Goal: Task Accomplishment & Management: Manage account settings

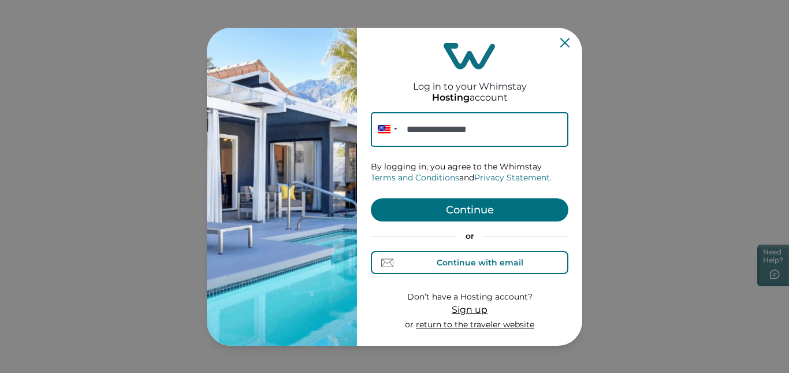
type input "**********"
click at [440, 264] on div "Continue with email" at bounding box center [480, 262] width 87 height 9
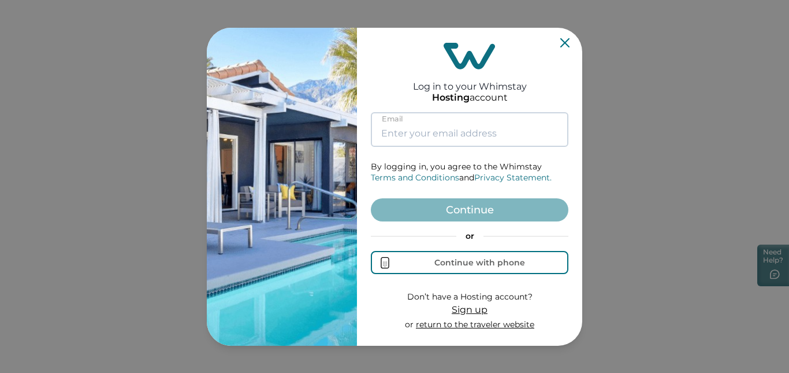
click at [425, 131] on input at bounding box center [470, 129] width 198 height 35
type input "[EMAIL_ADDRESS][DOMAIN_NAME]"
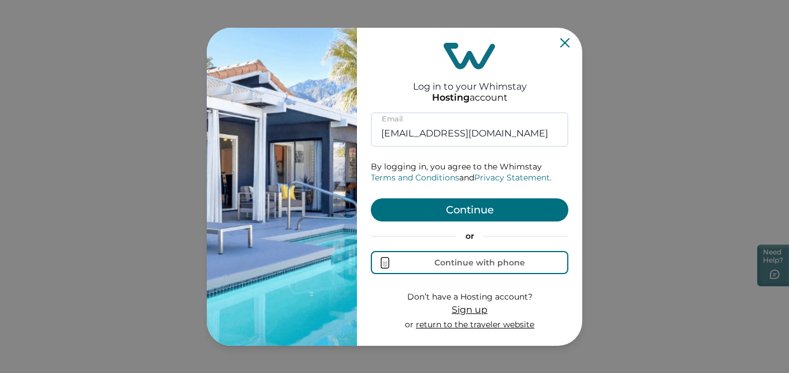
click at [451, 207] on button "Continue" at bounding box center [470, 209] width 198 height 23
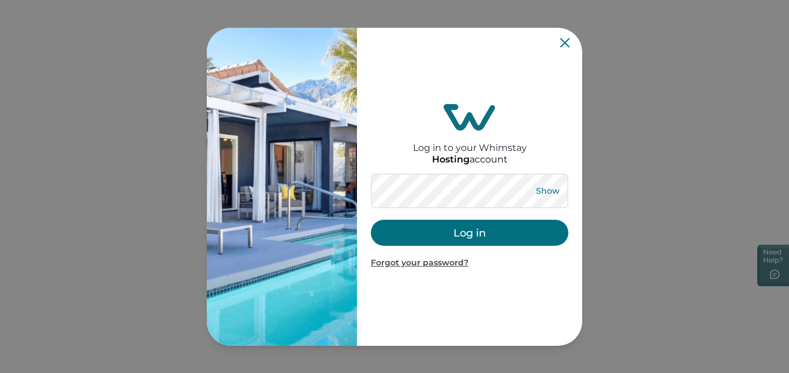
click at [544, 188] on button "Show" at bounding box center [548, 191] width 42 height 16
click at [433, 229] on button "Log in" at bounding box center [470, 233] width 198 height 26
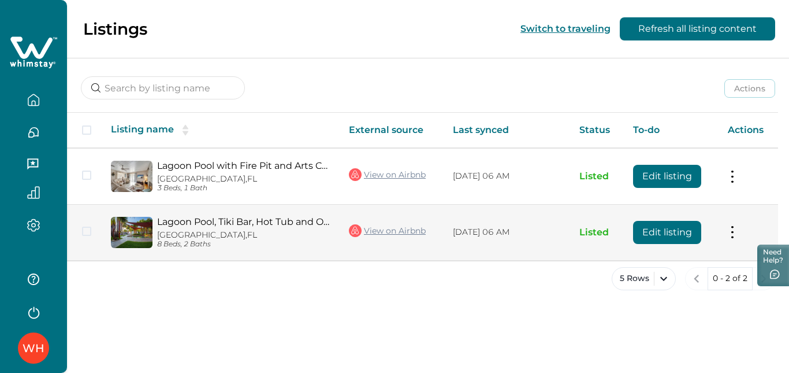
click at [646, 232] on button "Edit listing" at bounding box center [667, 232] width 68 height 23
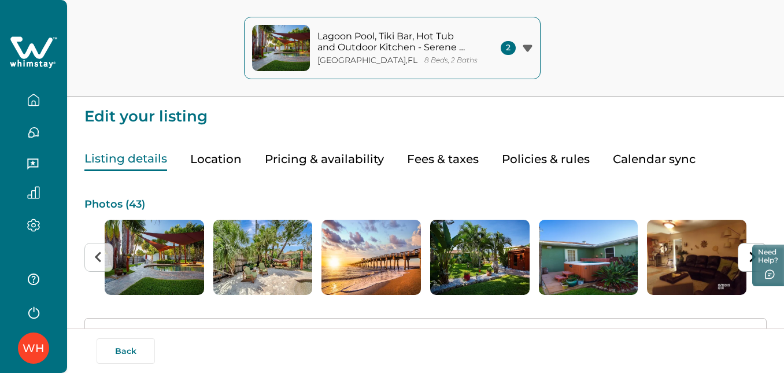
click at [329, 155] on button "Pricing & availability" at bounding box center [324, 159] width 119 height 24
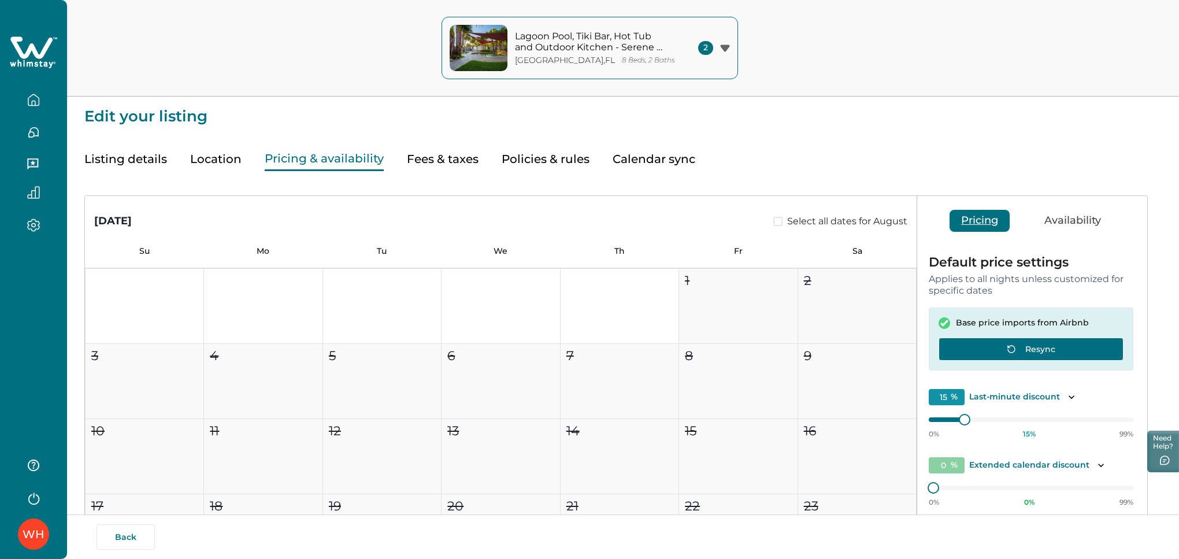
click at [789, 348] on button "Resync" at bounding box center [1030, 348] width 185 height 23
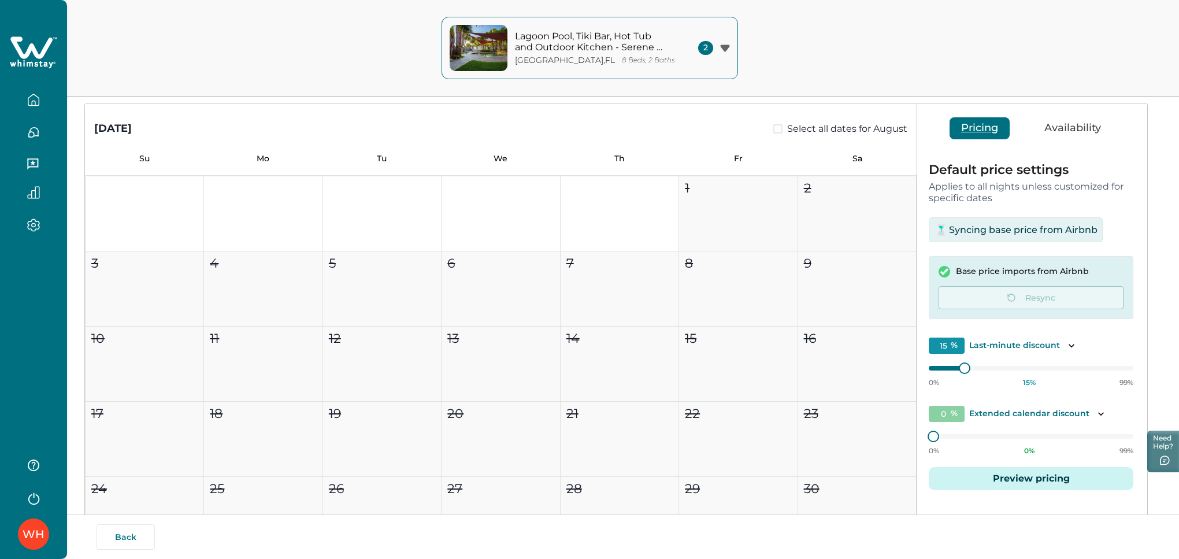
scroll to position [143, 0]
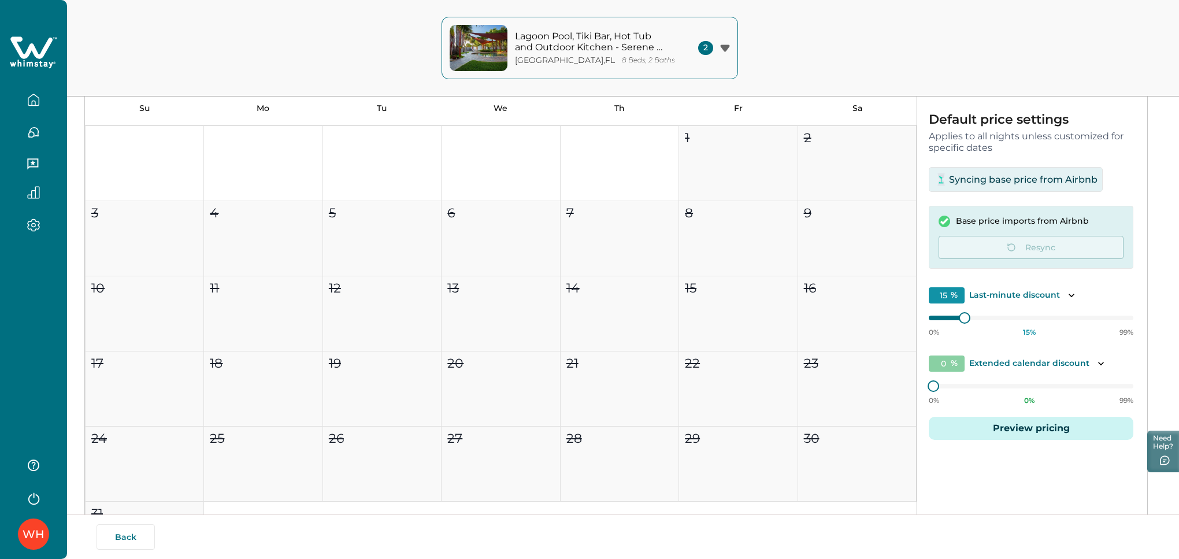
drag, startPoint x: 963, startPoint y: 314, endPoint x: 908, endPoint y: 314, distance: 54.3
drag, startPoint x: 908, startPoint y: 314, endPoint x: 970, endPoint y: 313, distance: 61.3
click at [789, 313] on div "0% 15 % 99%" at bounding box center [1031, 322] width 205 height 29
click at [789, 297] on icon "Toggle description" at bounding box center [1072, 296] width 12 height 12
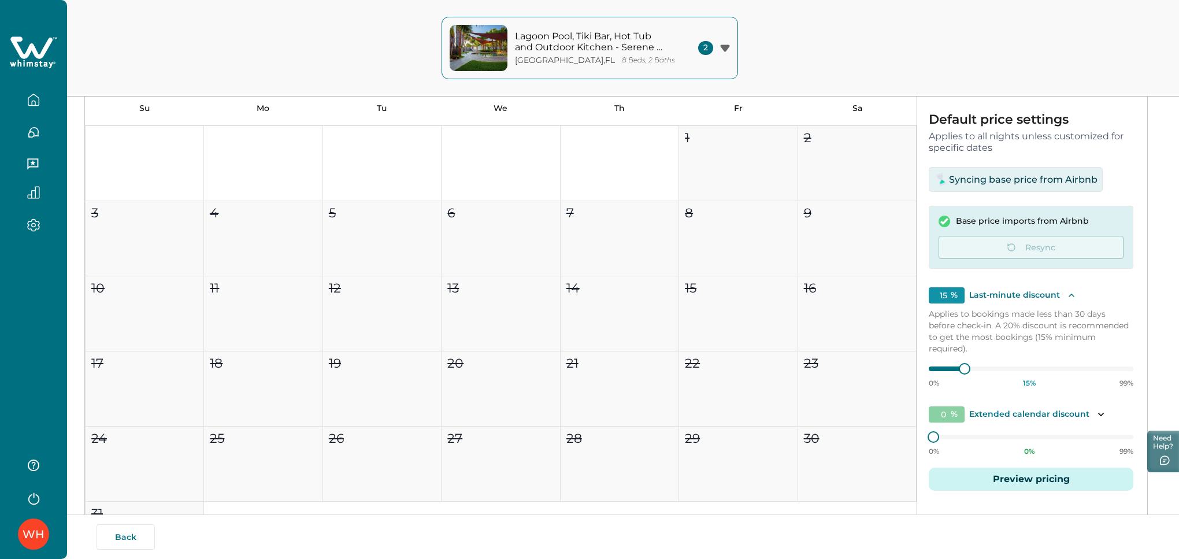
drag, startPoint x: 961, startPoint y: 364, endPoint x: 933, endPoint y: 373, distance: 29.8
click at [789, 366] on div at bounding box center [1031, 368] width 205 height 5
click at [789, 366] on div at bounding box center [944, 368] width 31 height 5
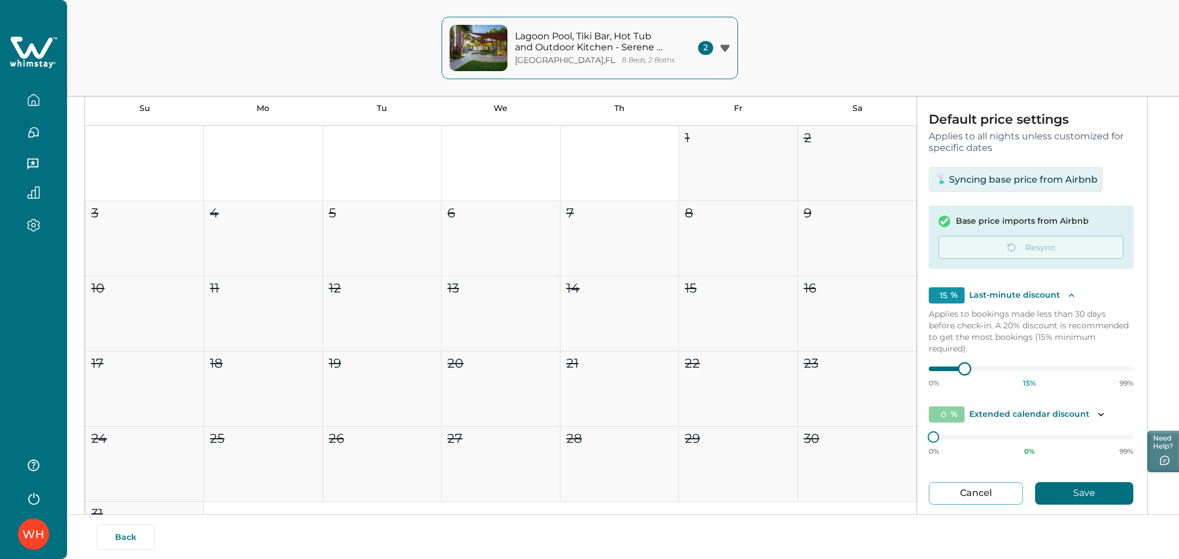
click at [789, 366] on div at bounding box center [944, 368] width 31 height 5
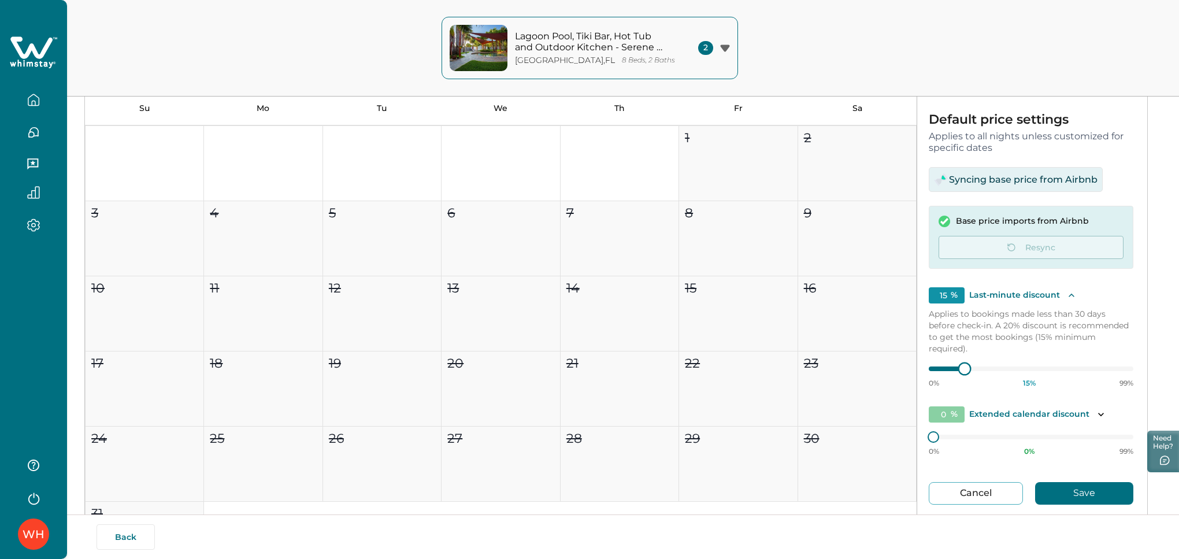
click at [789, 366] on div at bounding box center [944, 368] width 31 height 5
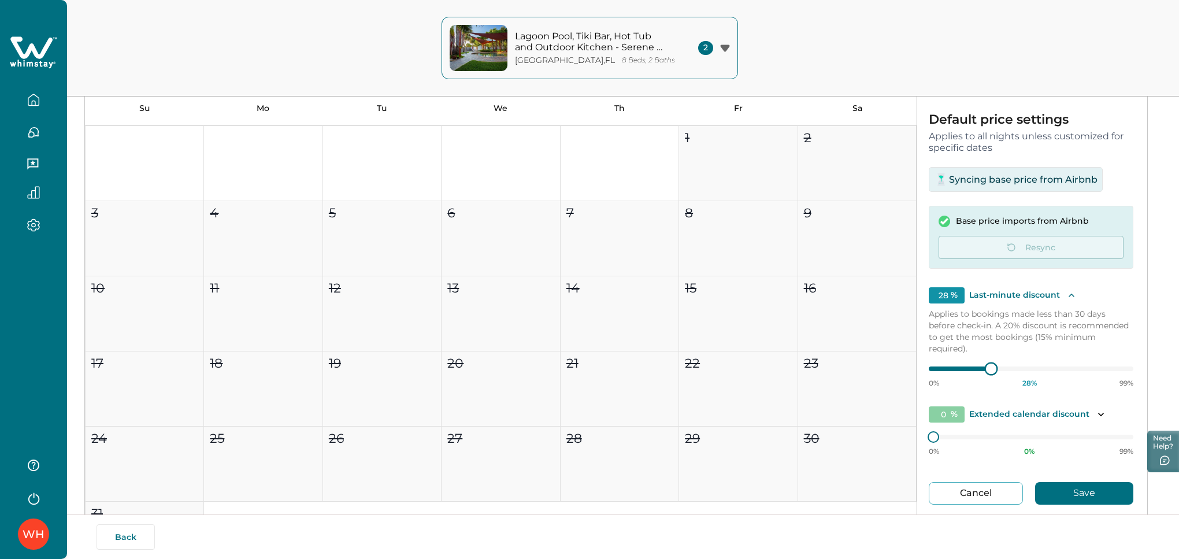
click at [789, 366] on div at bounding box center [1031, 368] width 205 height 5
click at [789, 366] on div at bounding box center [944, 368] width 31 height 5
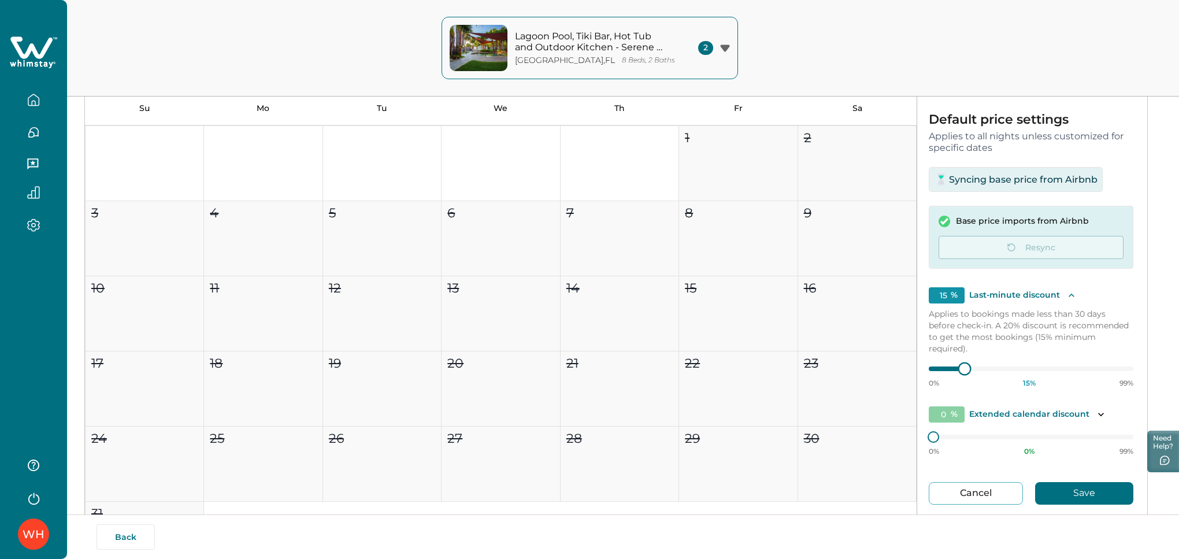
click at [789, 366] on div at bounding box center [944, 368] width 31 height 5
click at [789, 369] on div at bounding box center [1031, 369] width 205 height 0
type input "15"
click at [789, 368] on div at bounding box center [944, 368] width 31 height 5
click at [789, 372] on button "Save" at bounding box center [1084, 493] width 98 height 23
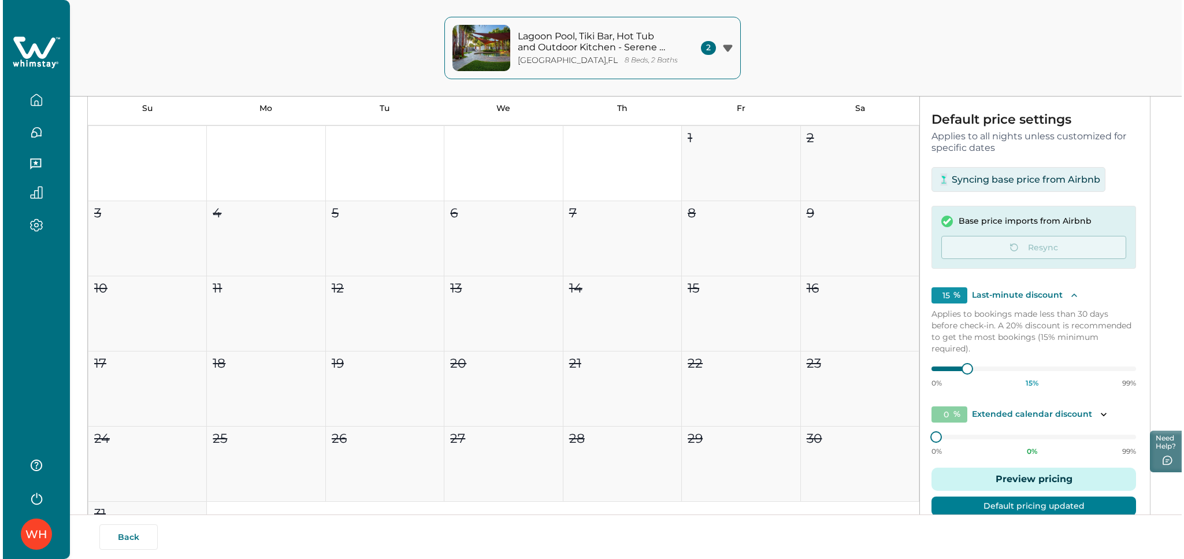
scroll to position [219, 0]
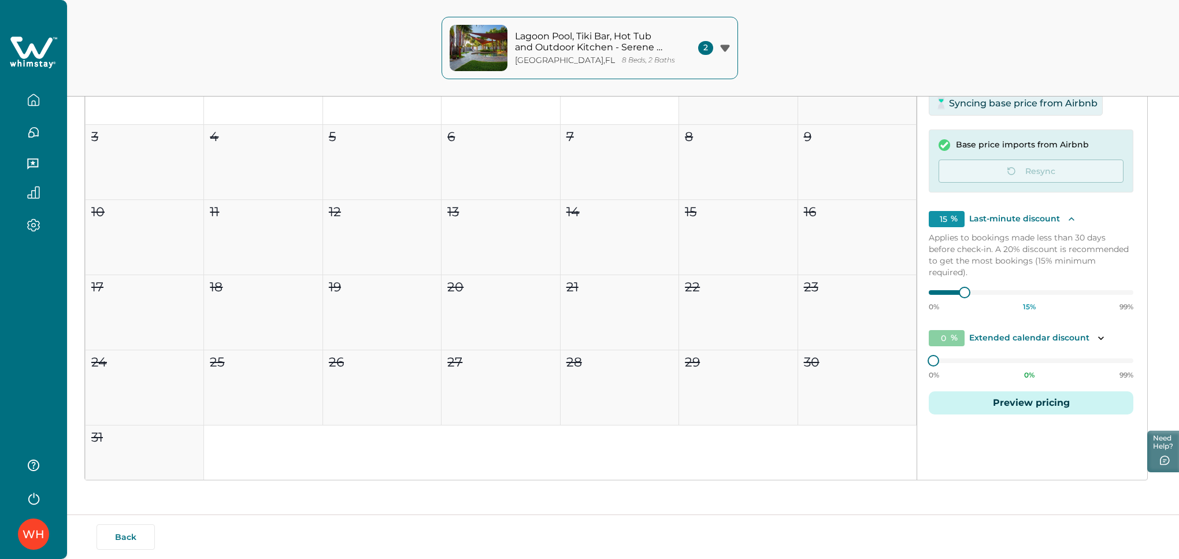
click at [789, 372] on button "Preview pricing" at bounding box center [1031, 402] width 205 height 23
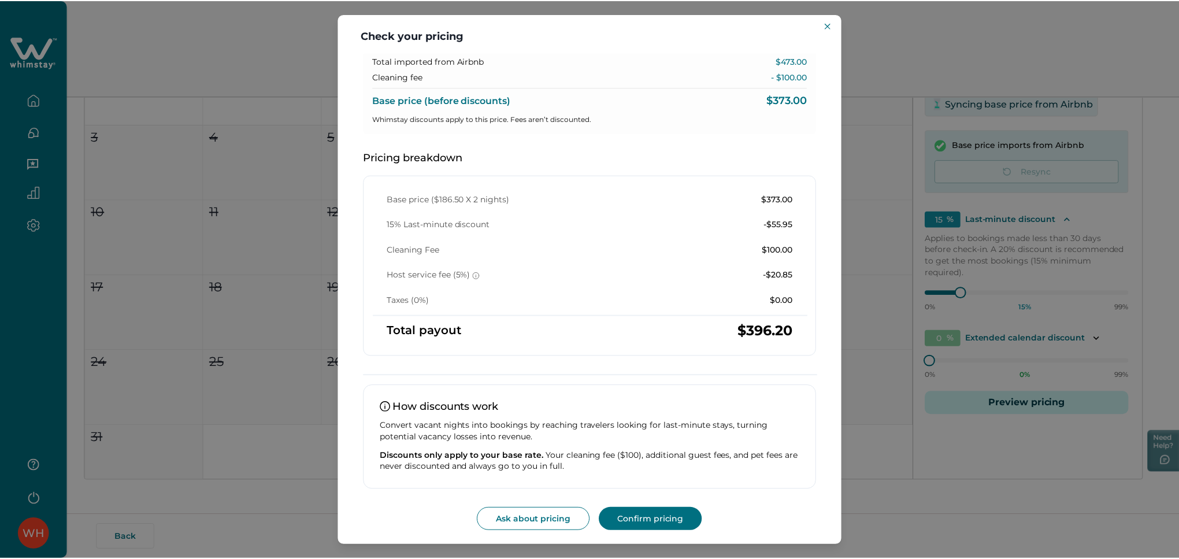
scroll to position [0, 0]
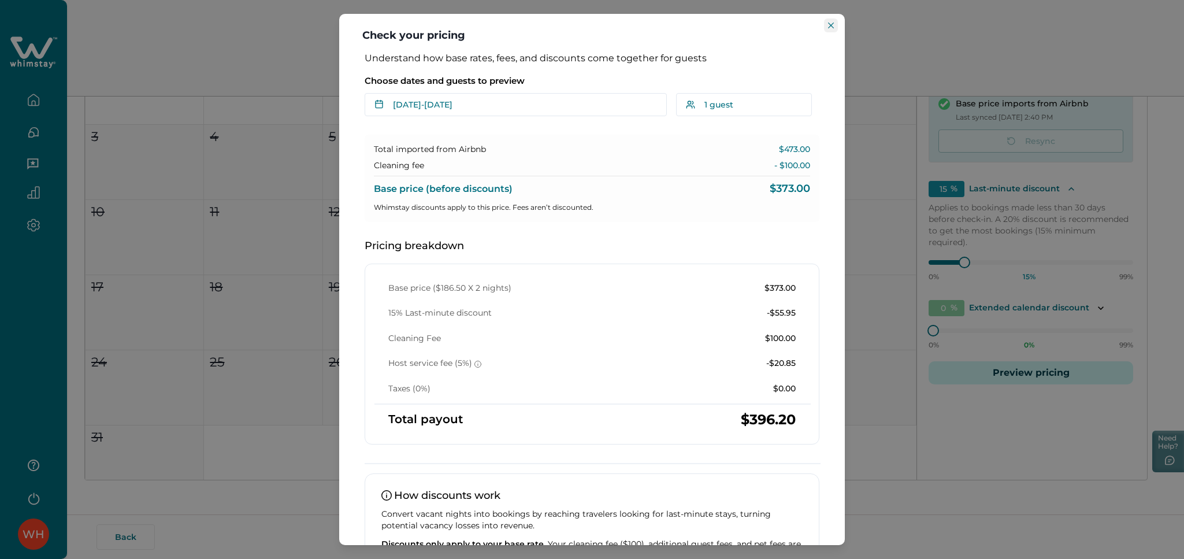
click at [789, 25] on icon "Close" at bounding box center [831, 26] width 6 height 6
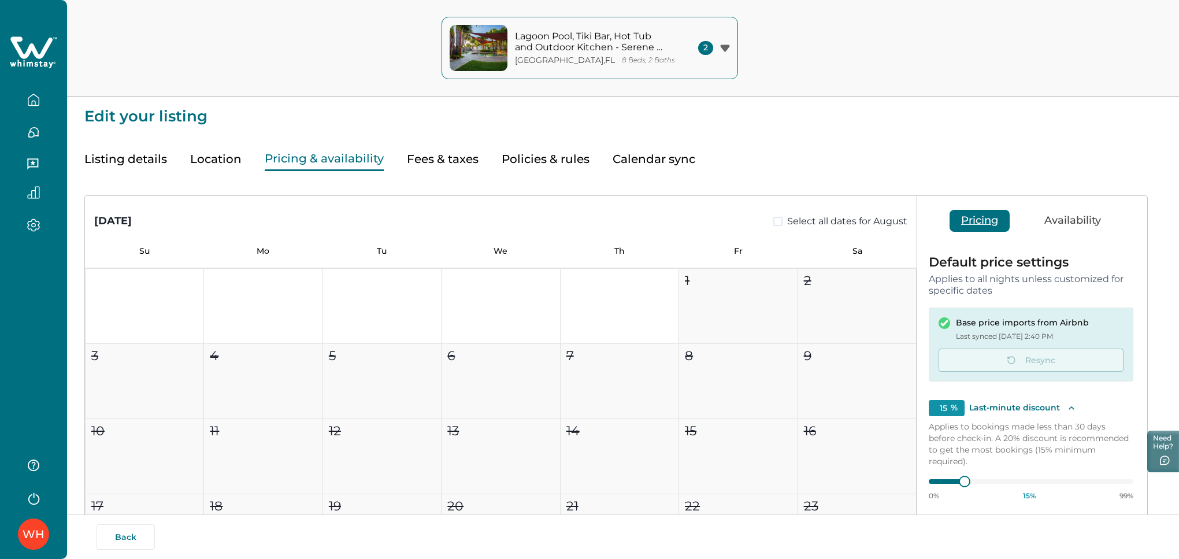
click at [703, 45] on span "2" at bounding box center [705, 48] width 15 height 14
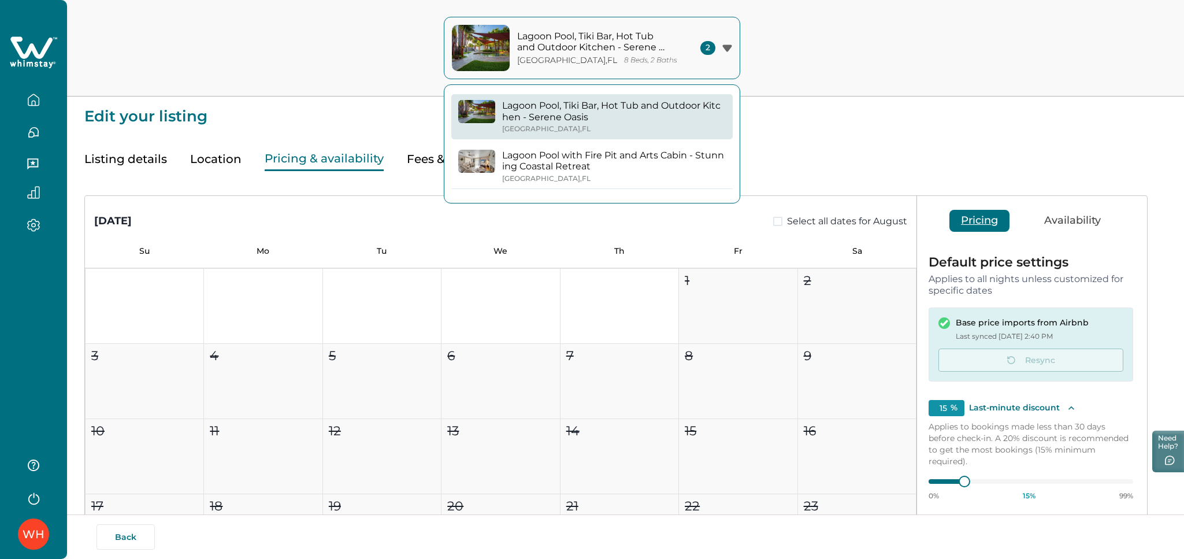
click at [723, 45] on icon "button" at bounding box center [726, 47] width 9 height 7
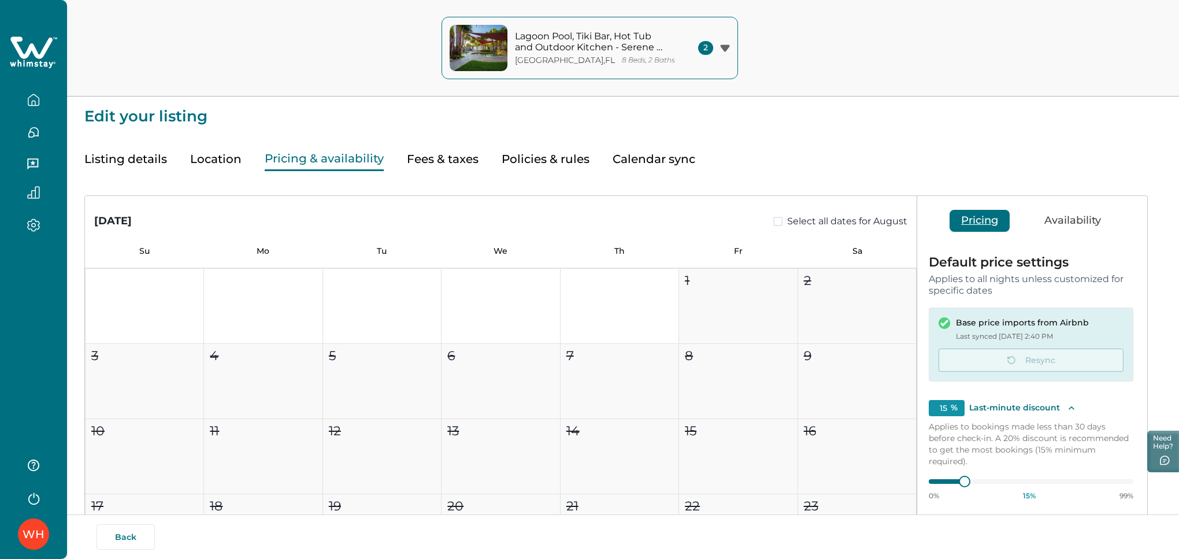
click at [31, 162] on icon "button" at bounding box center [32, 163] width 11 height 11
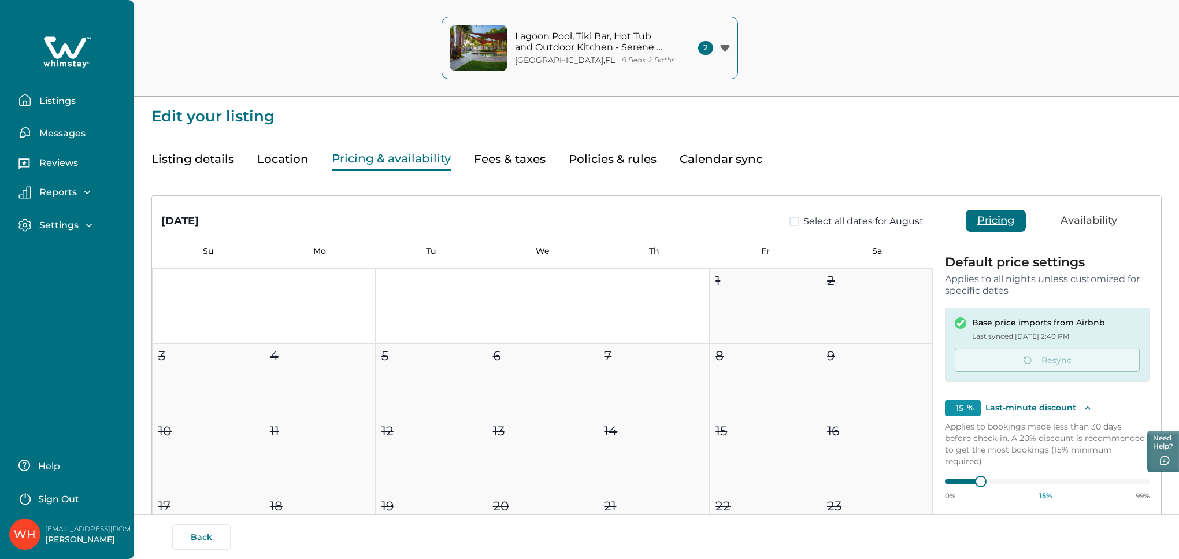
click at [65, 131] on p "Messages" at bounding box center [61, 134] width 50 height 12
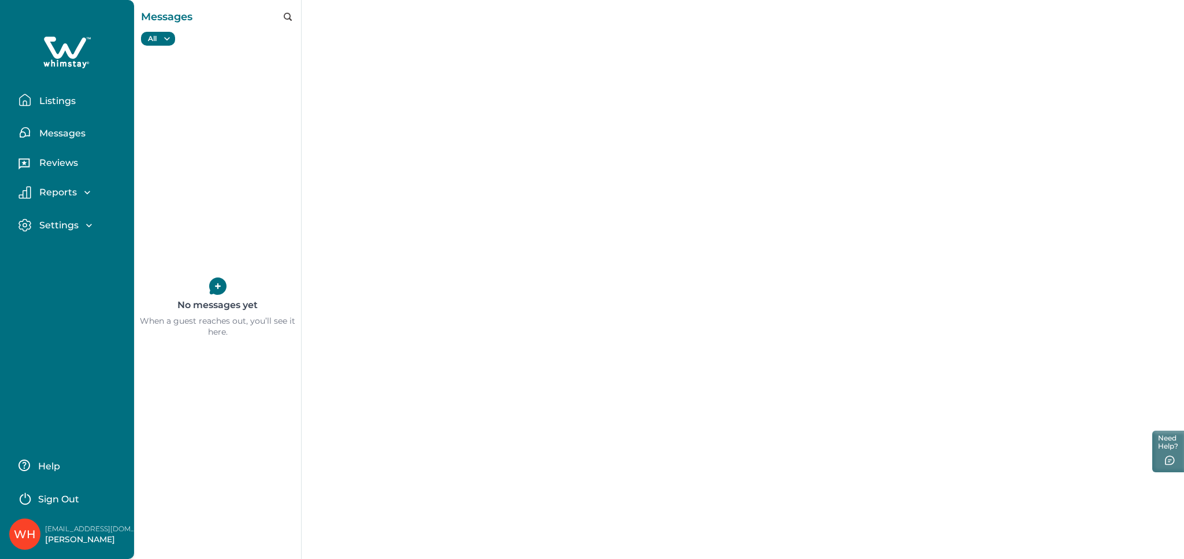
click at [55, 95] on p "Listings" at bounding box center [56, 101] width 40 height 12
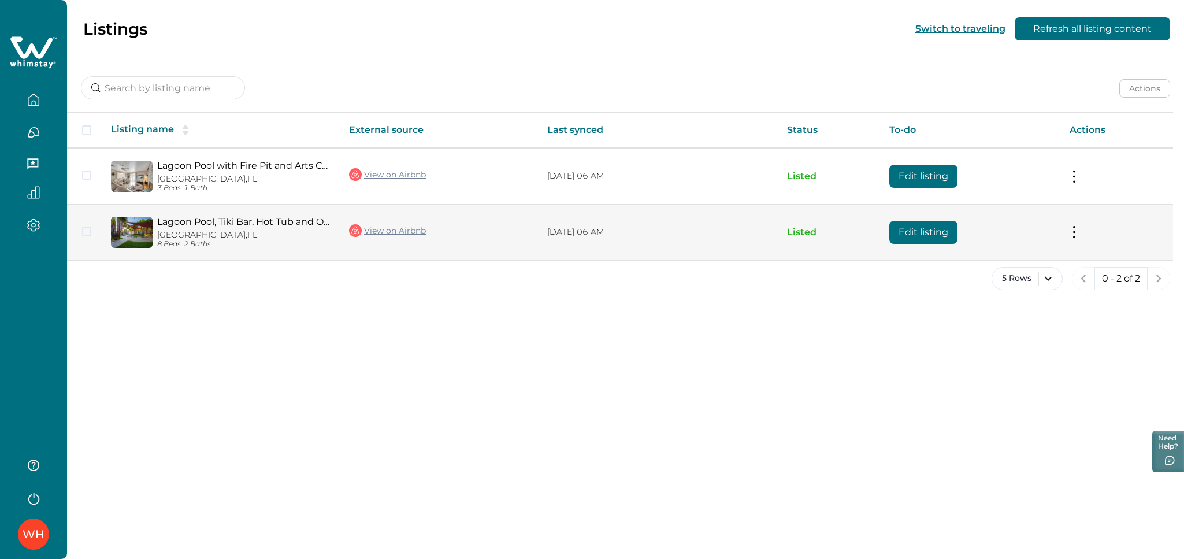
click at [323, 224] on link "Lagoon Pool, Tiki Bar, Hot Tub and Outdoor Kitchen - Serene Oasis" at bounding box center [243, 221] width 173 height 11
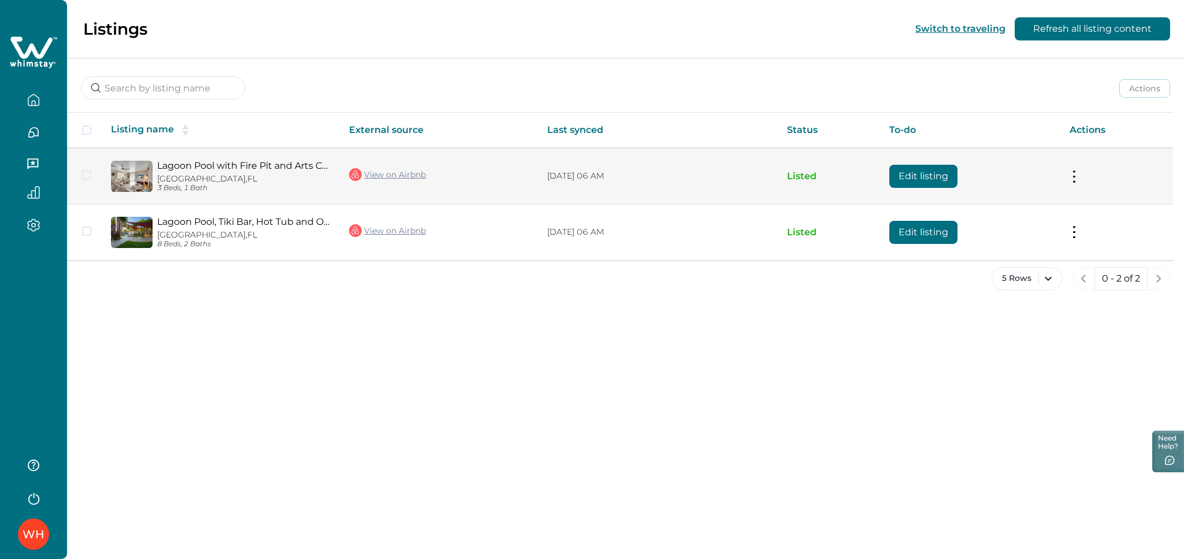
click at [236, 160] on link "Lagoon Pool with Fire Pit and Arts Cabin - Stunning Coastal Retreat" at bounding box center [243, 165] width 173 height 11
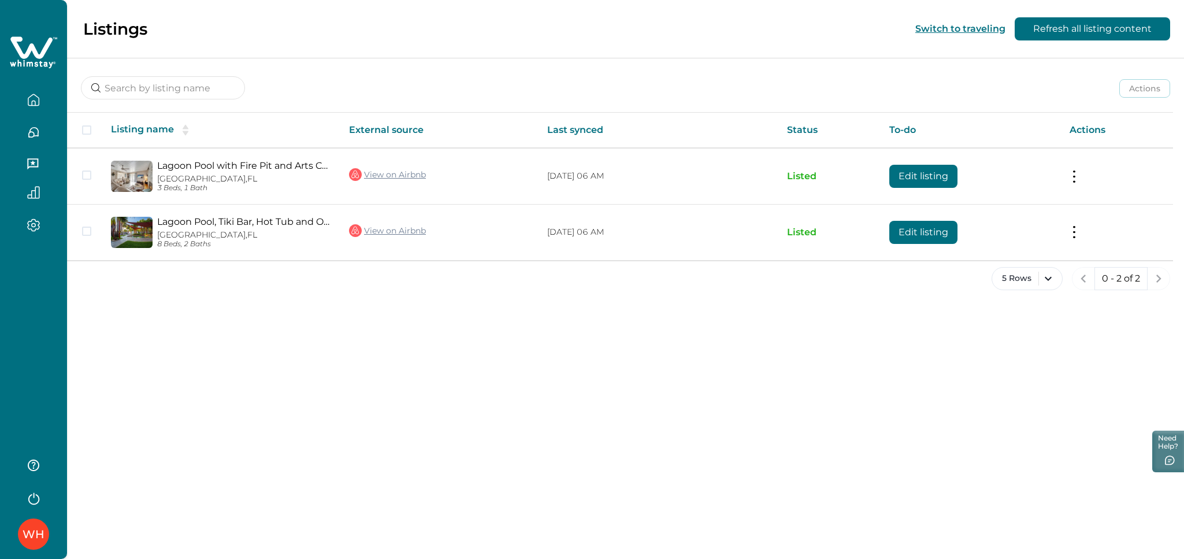
click at [310, 343] on div "Listings Switch to traveling Refresh all listing content Actions Actions Publis…" at bounding box center [625, 279] width 1117 height 559
